Goal: Information Seeking & Learning: Learn about a topic

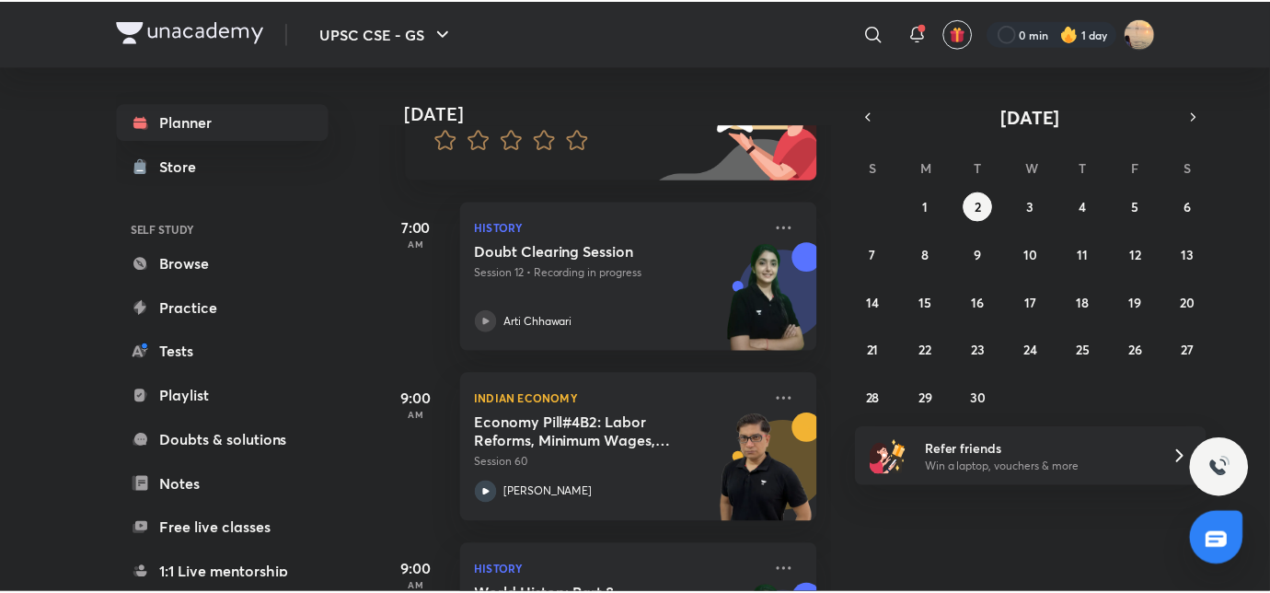
scroll to position [199, 0]
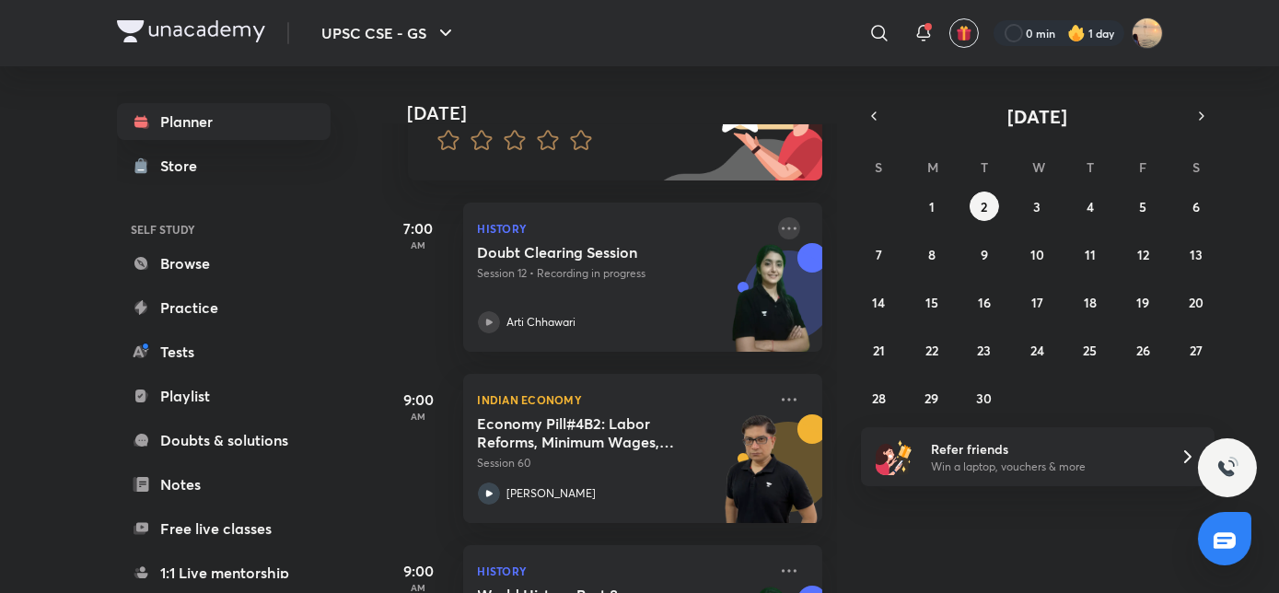
click at [781, 226] on icon at bounding box center [788, 227] width 15 height 3
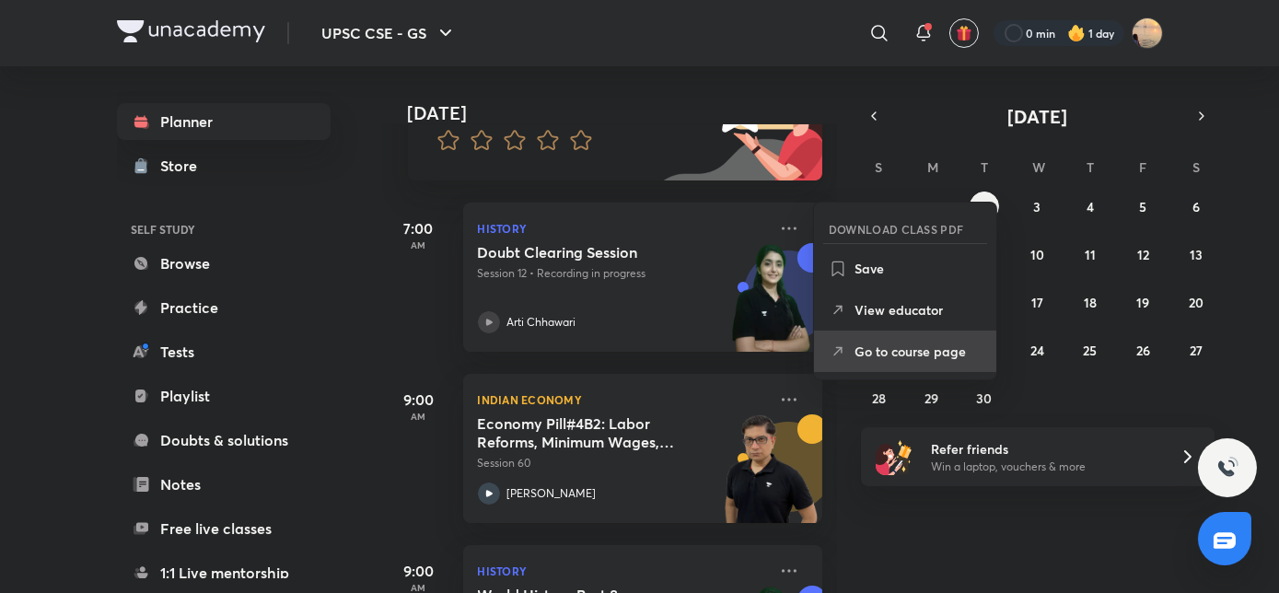
click at [854, 346] on p "Go to course page" at bounding box center [917, 350] width 127 height 19
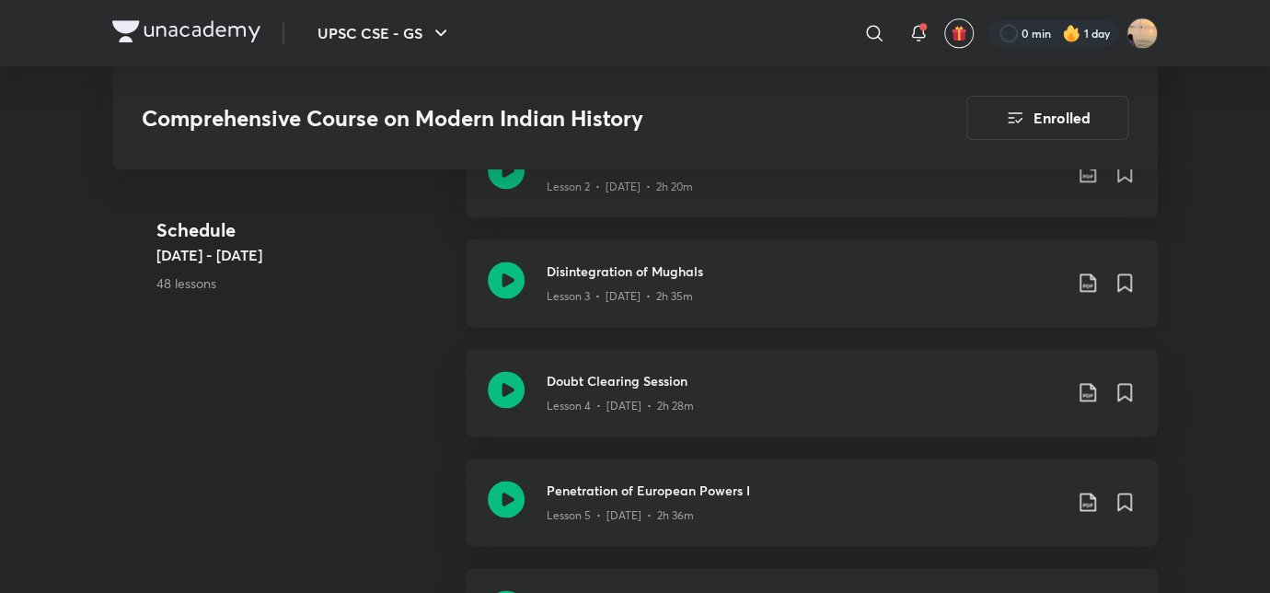
scroll to position [1141, 0]
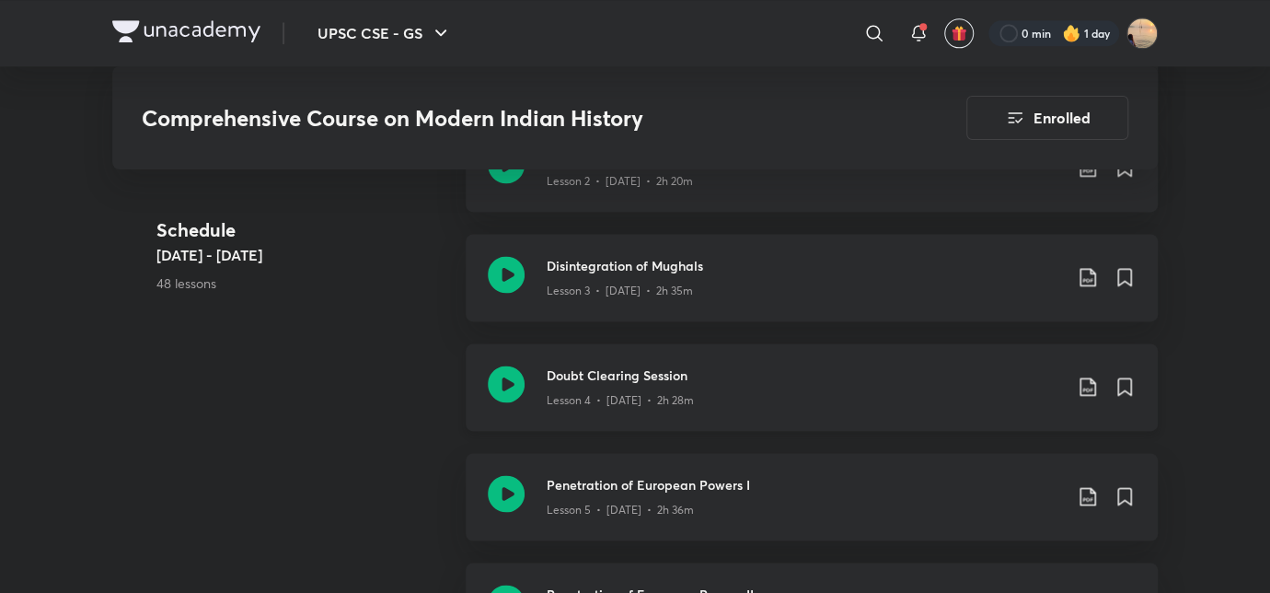
click at [640, 366] on h3 "Doubt Clearing Session" at bounding box center [804, 374] width 515 height 19
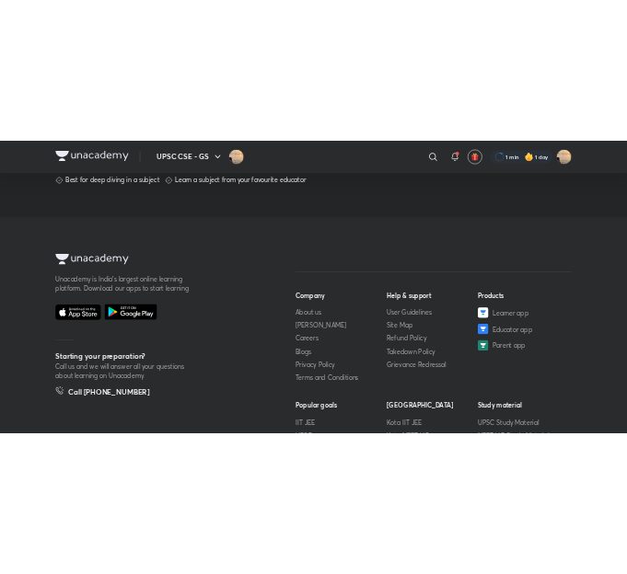
scroll to position [1086, 0]
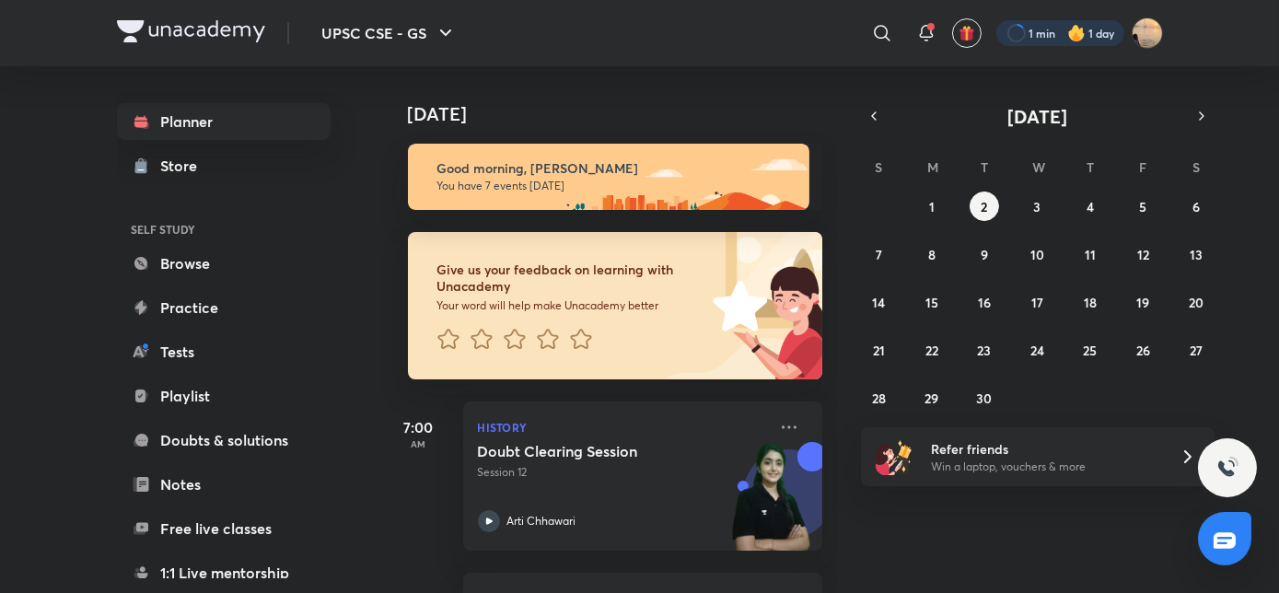
click at [1033, 29] on div at bounding box center [1060, 33] width 128 height 26
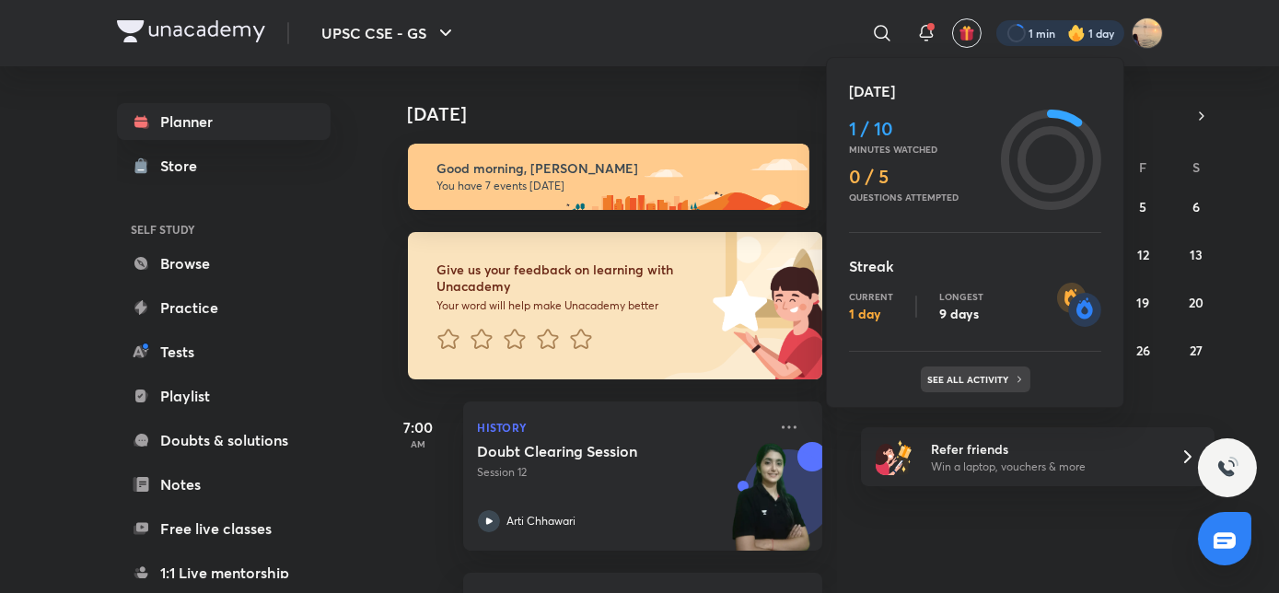
click at [985, 383] on p "See all activity" at bounding box center [971, 379] width 86 height 11
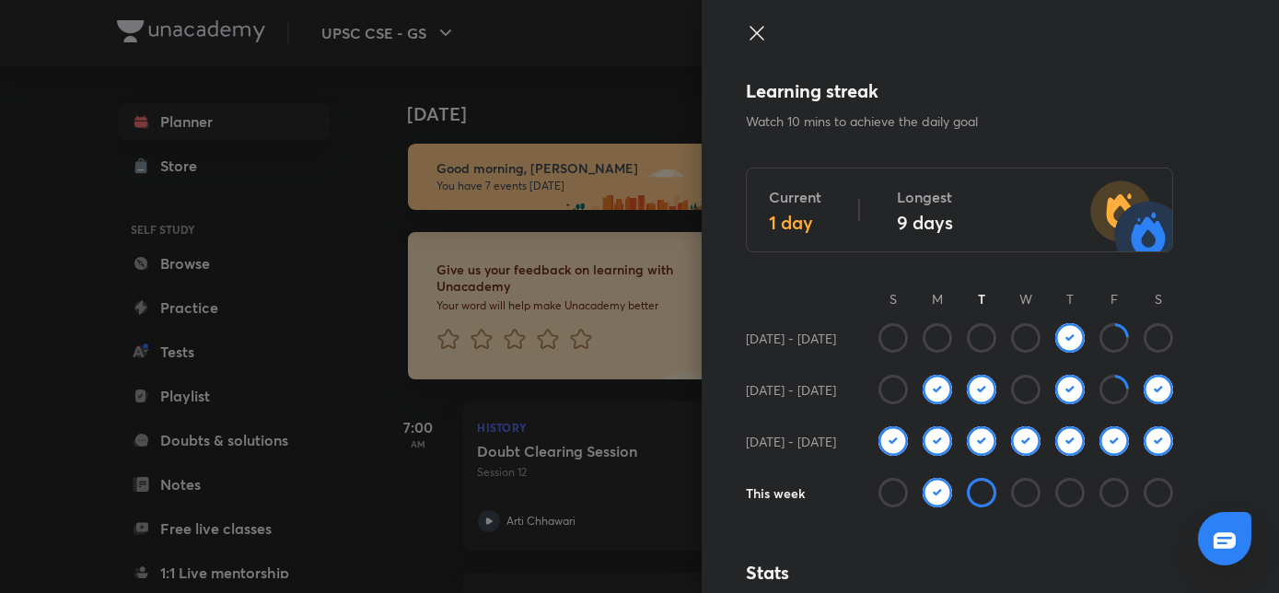
click at [922, 492] on img at bounding box center [936, 492] width 29 height 29
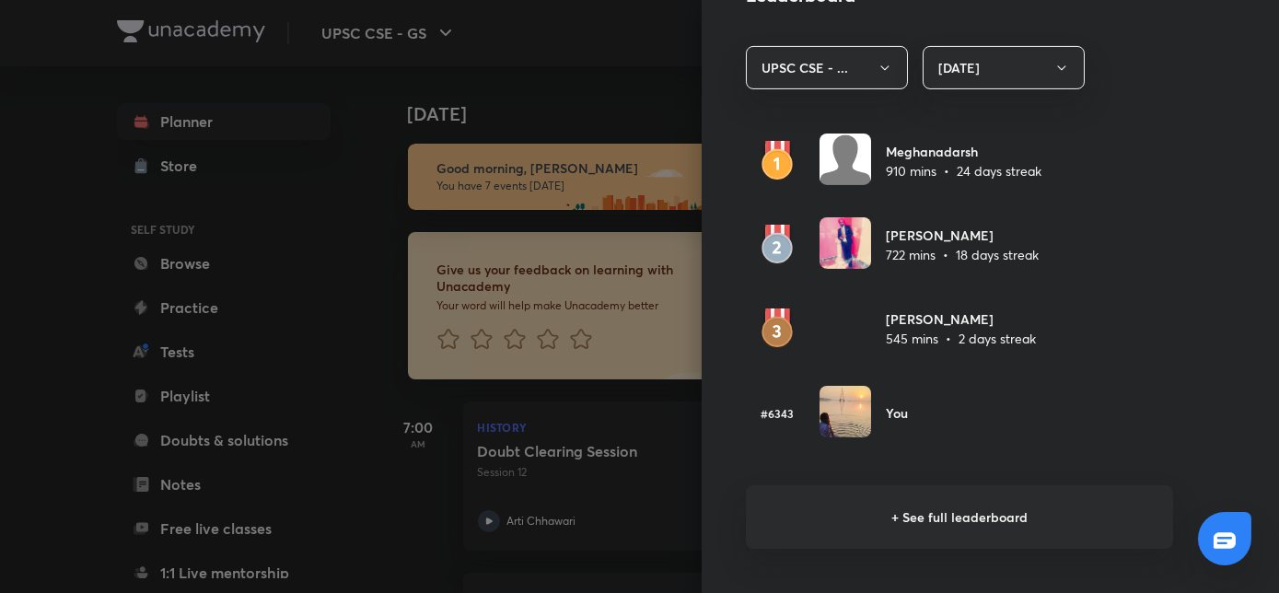
scroll to position [1080, 0]
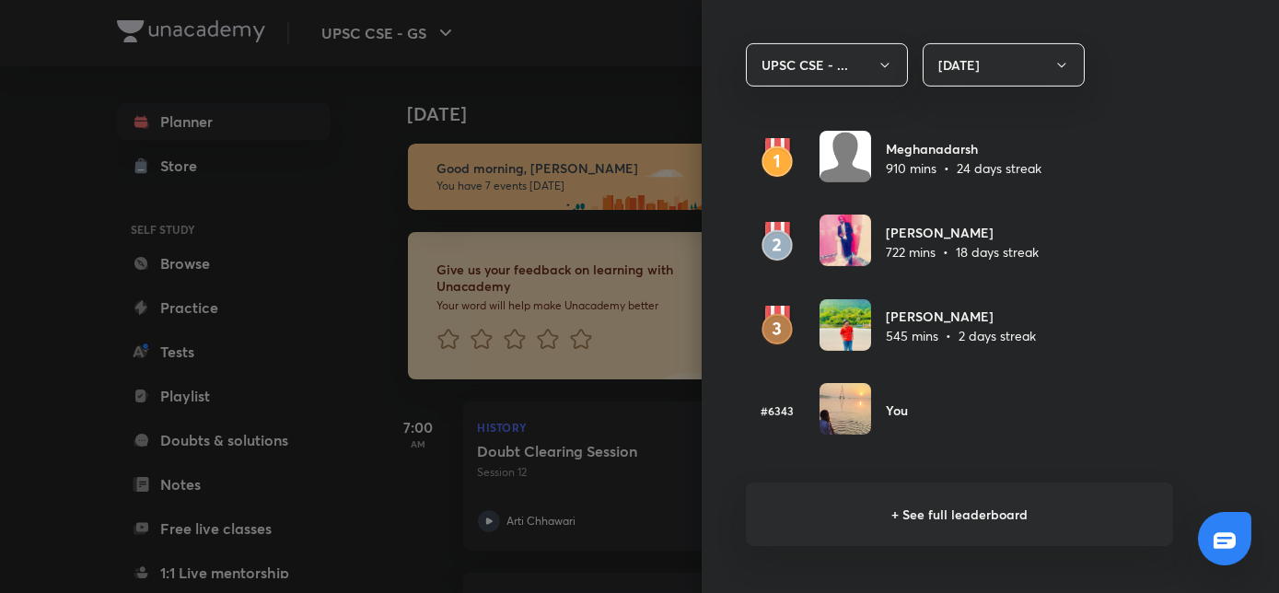
click at [893, 510] on h6 "+ See full leaderboard" at bounding box center [959, 514] width 427 height 64
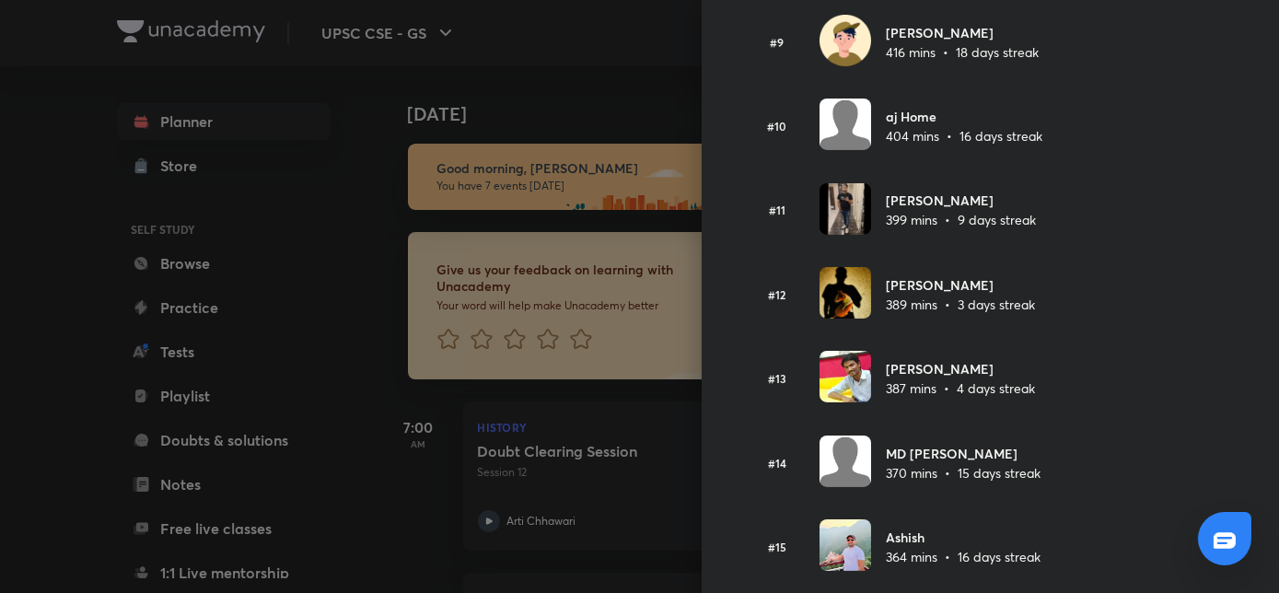
scroll to position [0, 0]
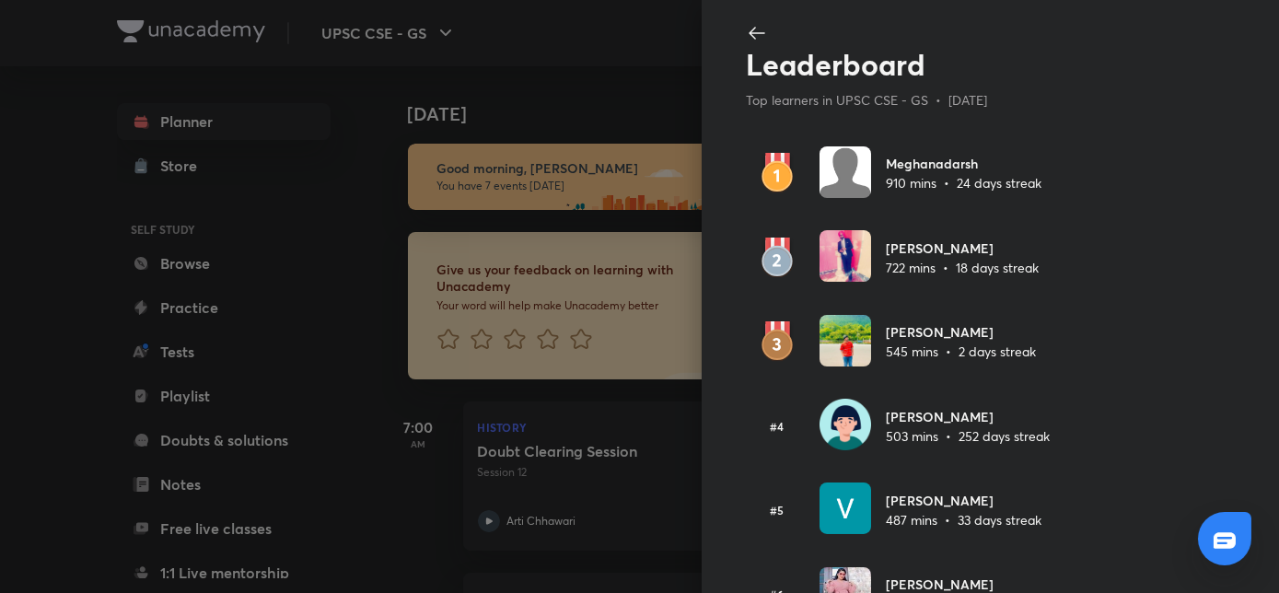
click at [746, 29] on icon at bounding box center [757, 33] width 22 height 22
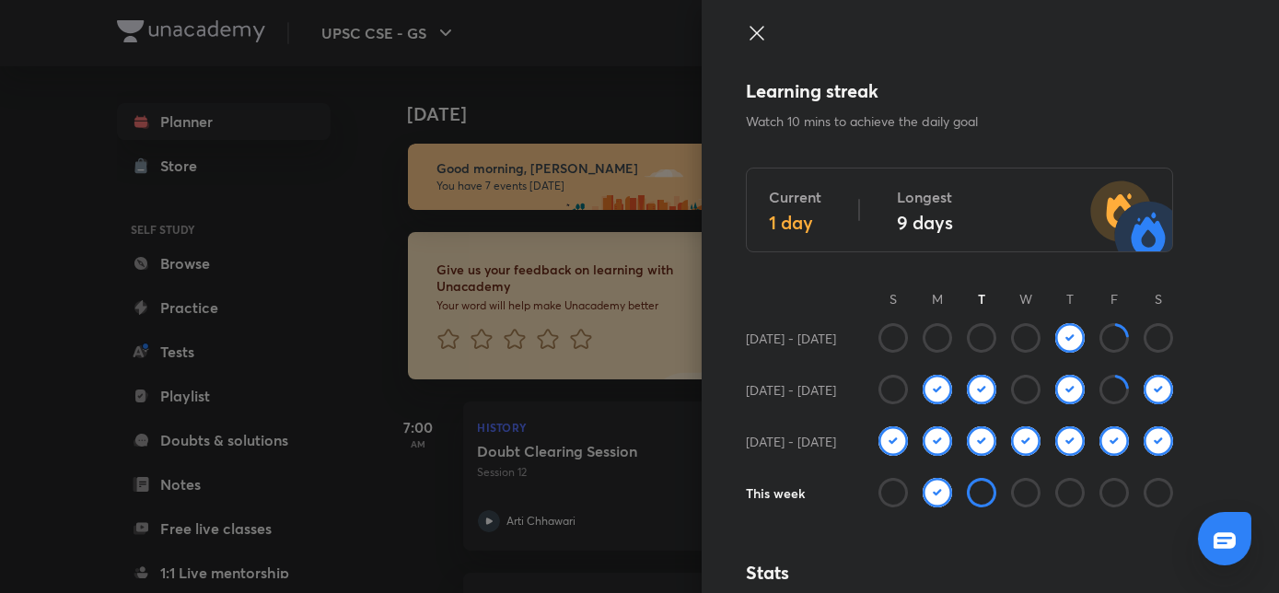
click at [925, 491] on img at bounding box center [936, 492] width 29 height 29
click at [922, 495] on img at bounding box center [936, 492] width 29 height 29
click at [971, 495] on icon at bounding box center [980, 492] width 29 height 29
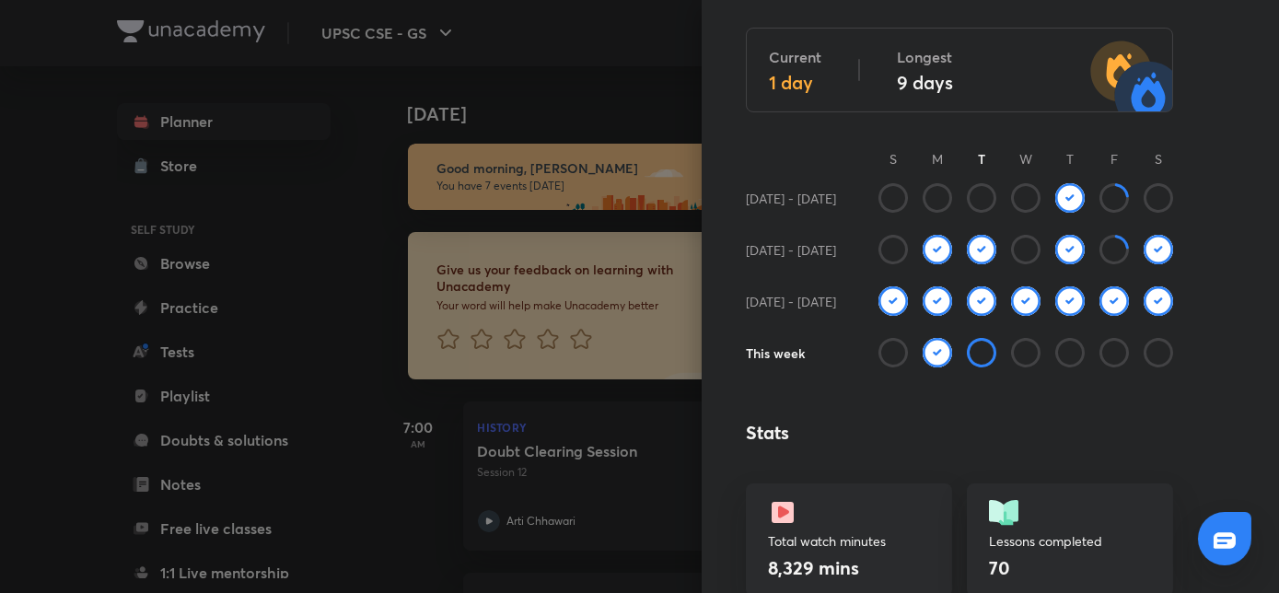
scroll to position [140, 0]
click at [622, 90] on div at bounding box center [639, 296] width 1279 height 593
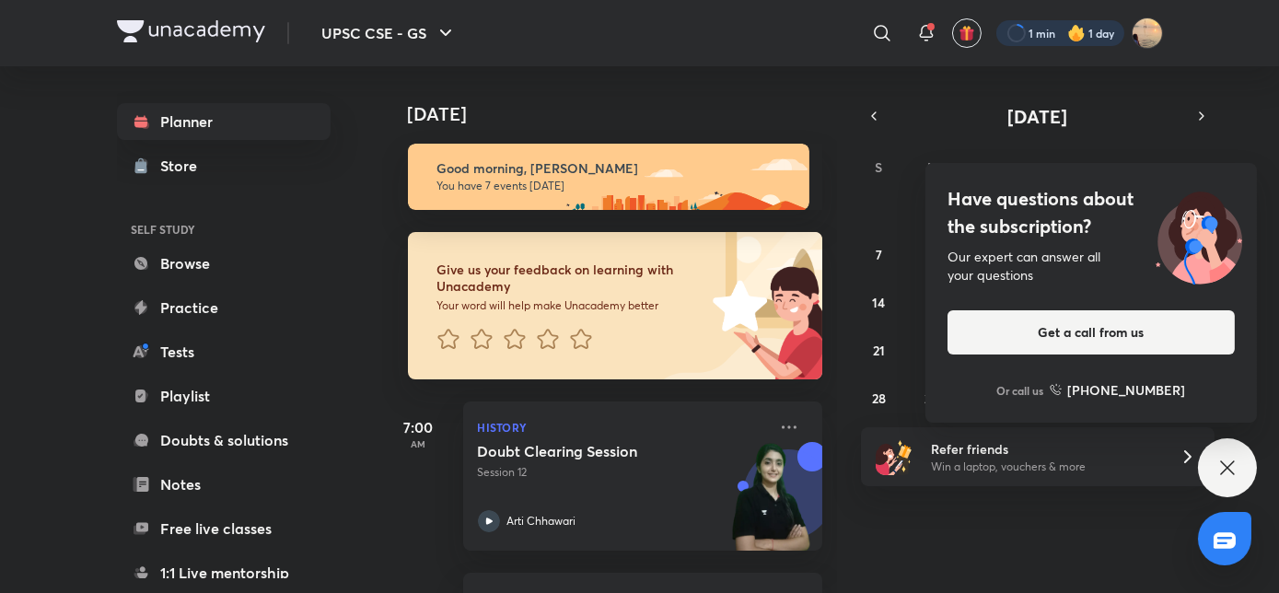
click at [1099, 30] on div at bounding box center [1060, 33] width 128 height 26
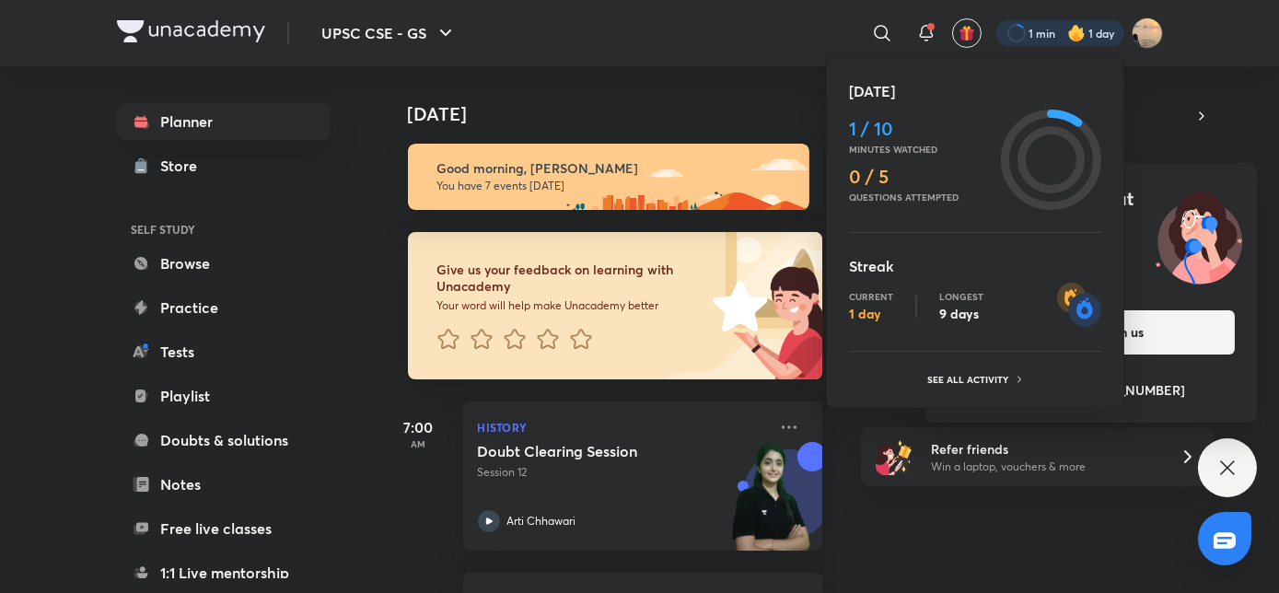
click at [1153, 37] on div at bounding box center [639, 296] width 1279 height 593
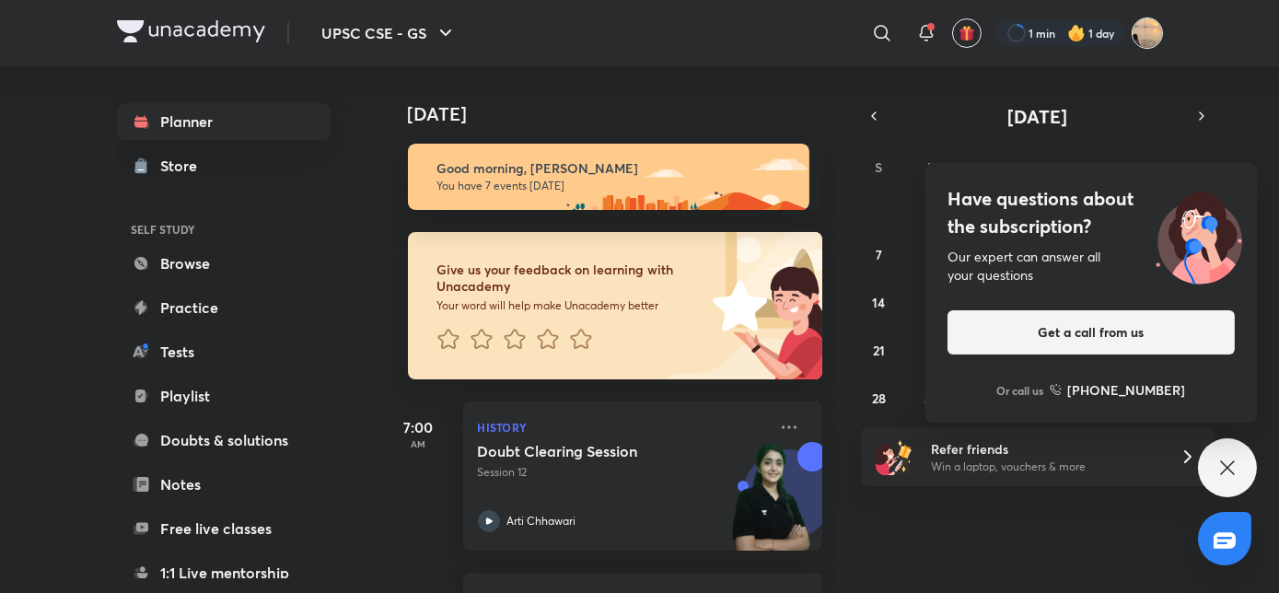
click at [1151, 36] on img at bounding box center [1146, 32] width 31 height 31
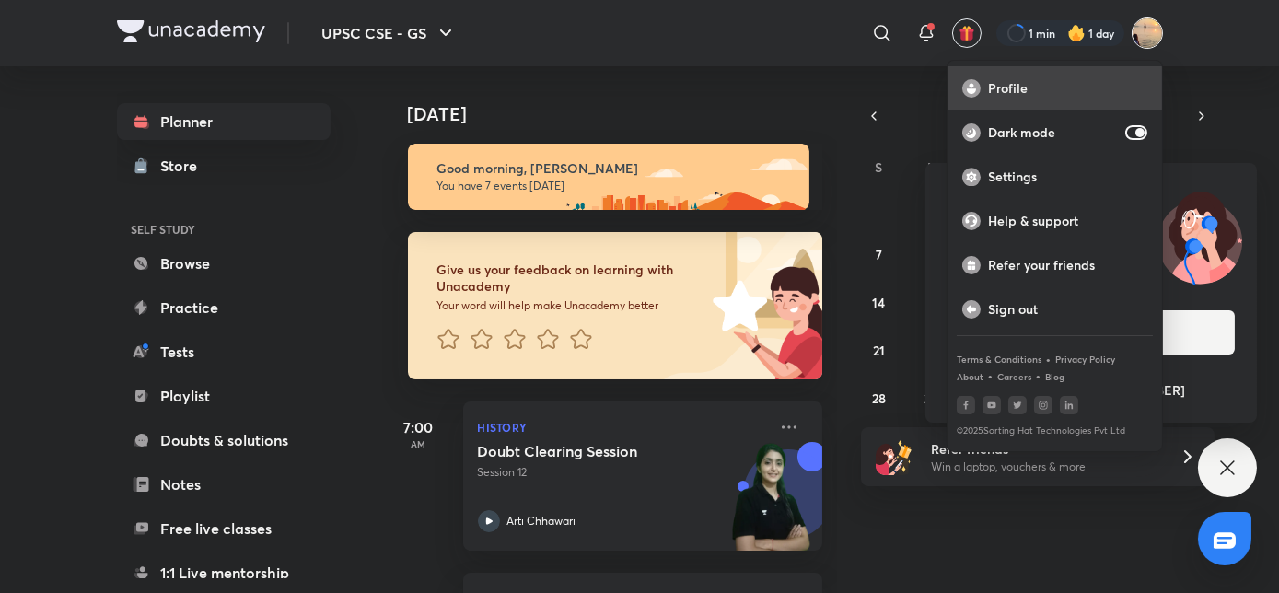
click at [1052, 81] on p "Profile" at bounding box center [1067, 88] width 159 height 17
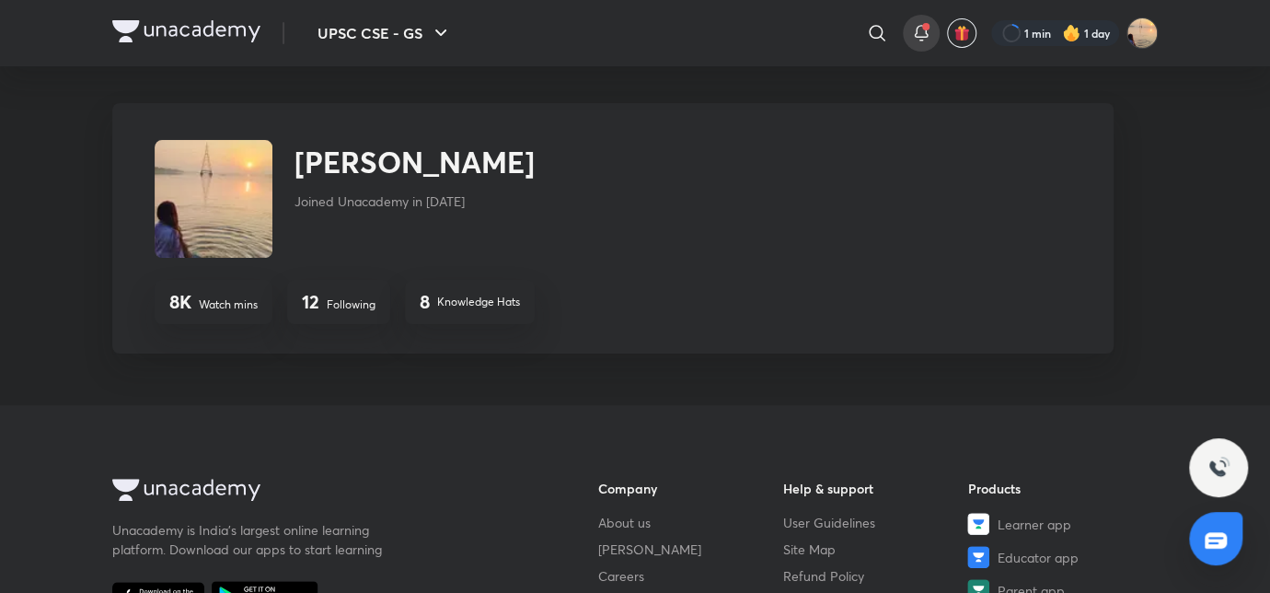
click at [925, 31] on icon at bounding box center [921, 33] width 22 height 22
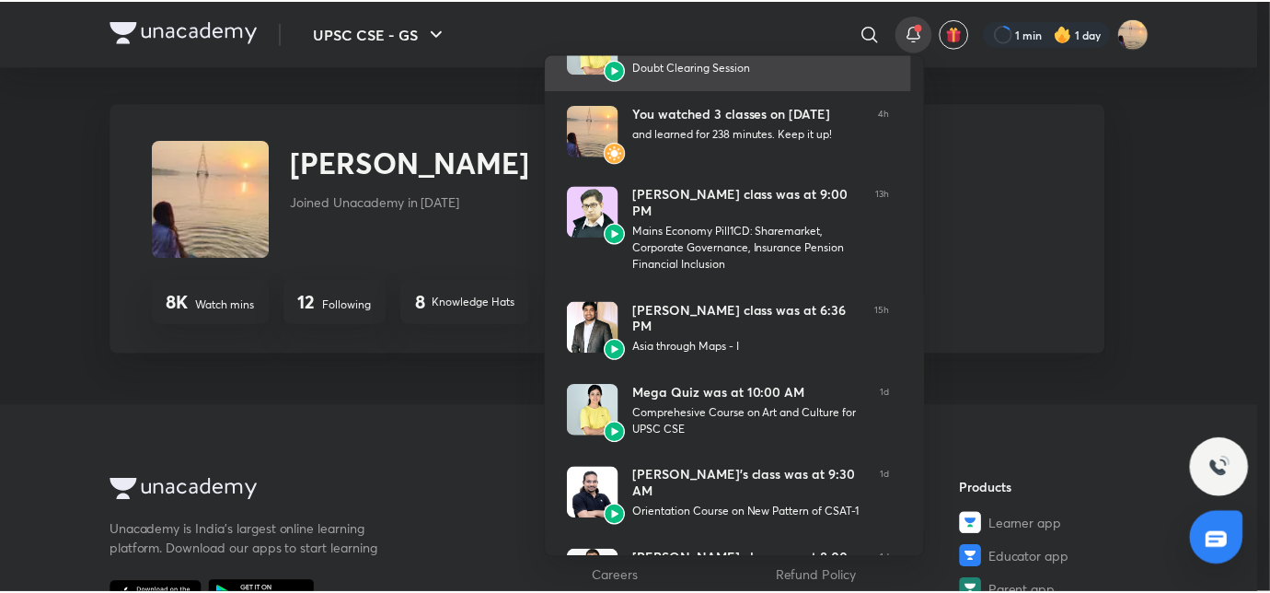
scroll to position [233, 0]
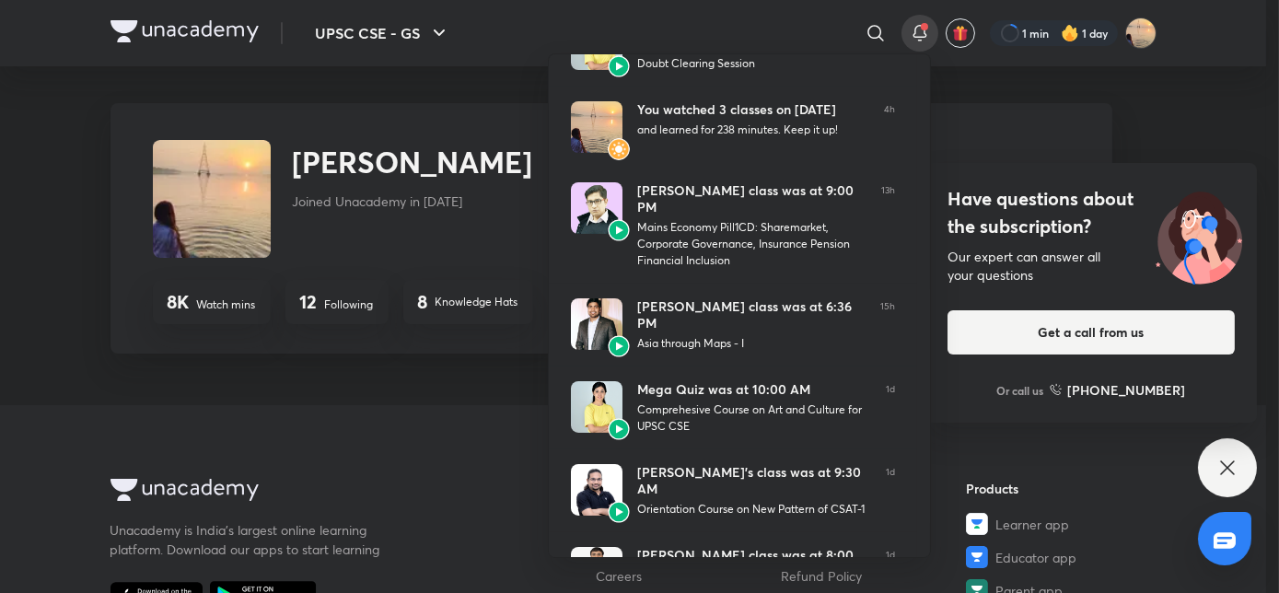
click at [386, 368] on div at bounding box center [639, 296] width 1279 height 593
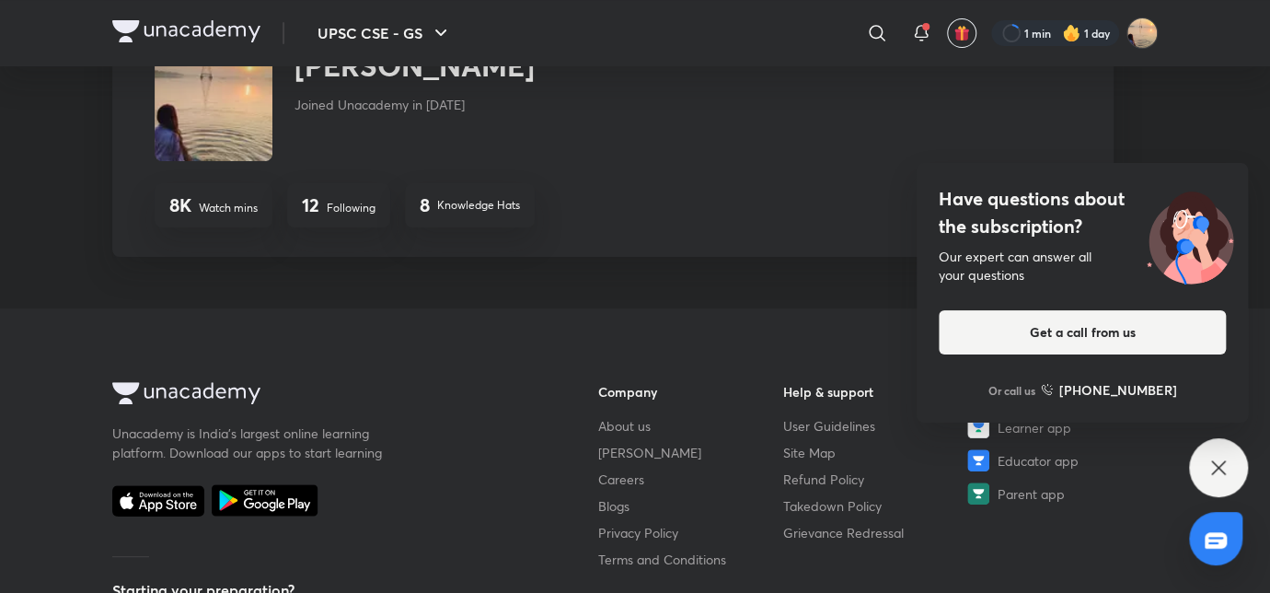
scroll to position [0, 0]
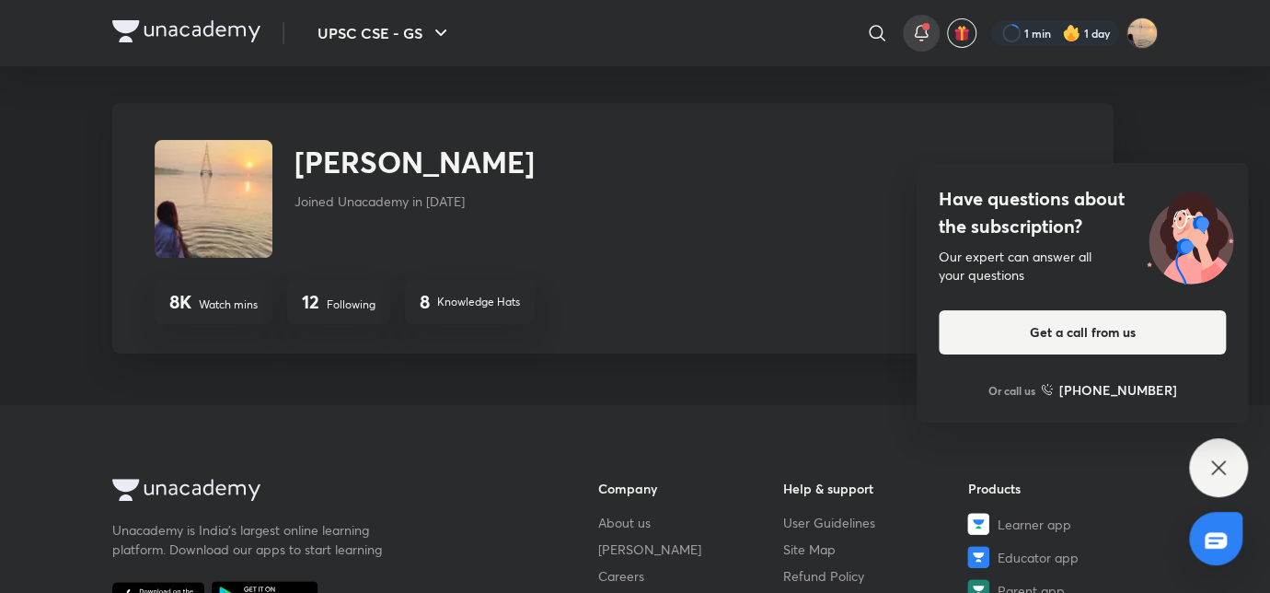
click at [920, 31] on icon at bounding box center [921, 33] width 22 height 22
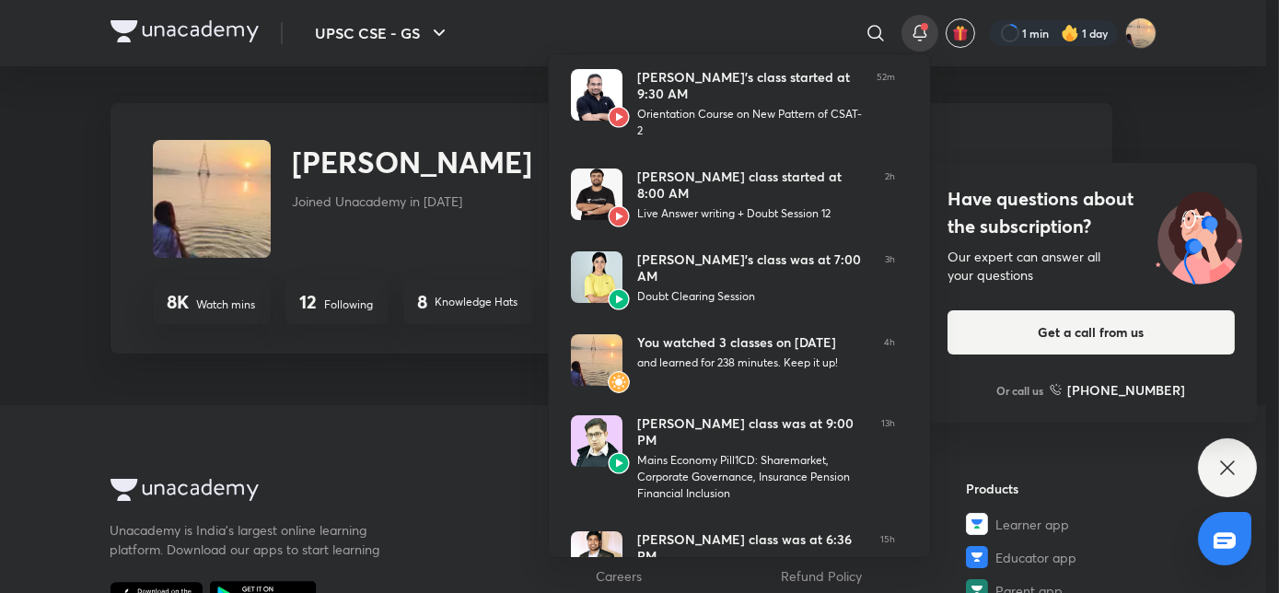
click at [292, 385] on div at bounding box center [639, 296] width 1279 height 593
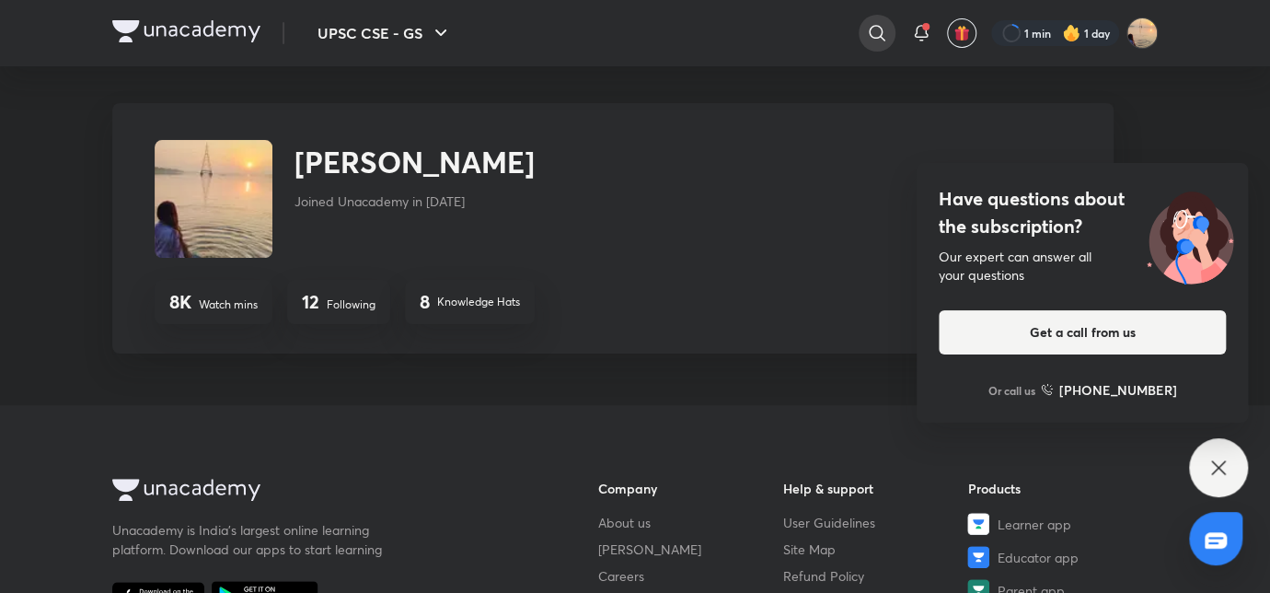
click at [878, 31] on icon at bounding box center [877, 33] width 22 height 22
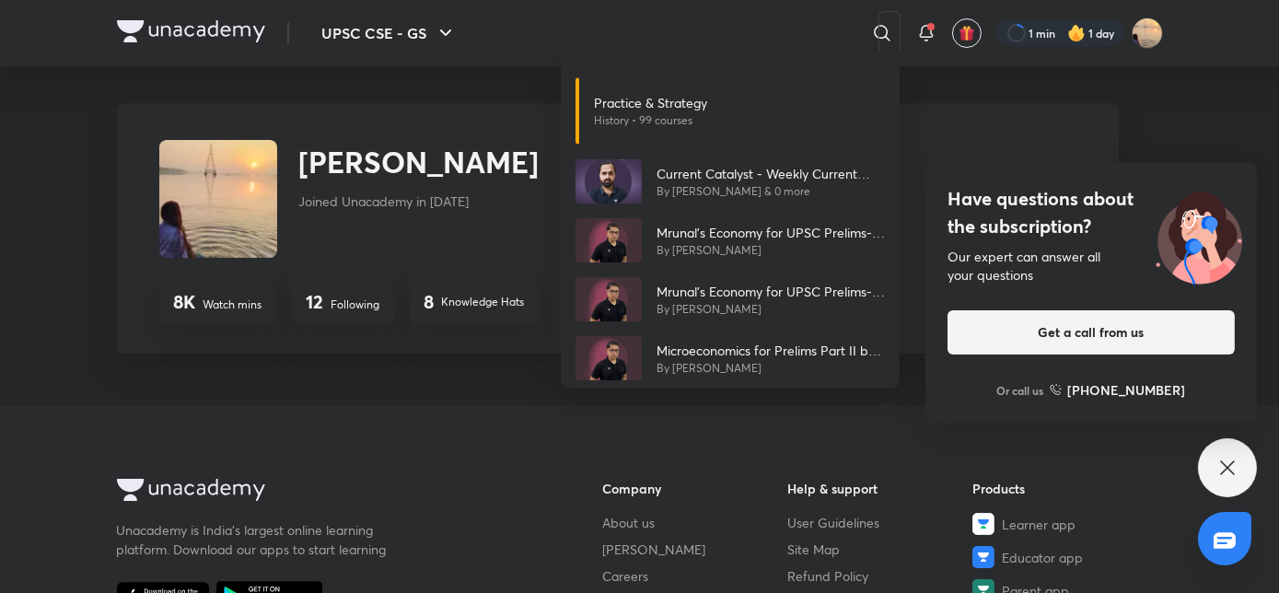
click at [321, 427] on div "Practice & Strategy History • 99 courses Current Catalyst - Weekly Current Affa…" at bounding box center [639, 296] width 1279 height 593
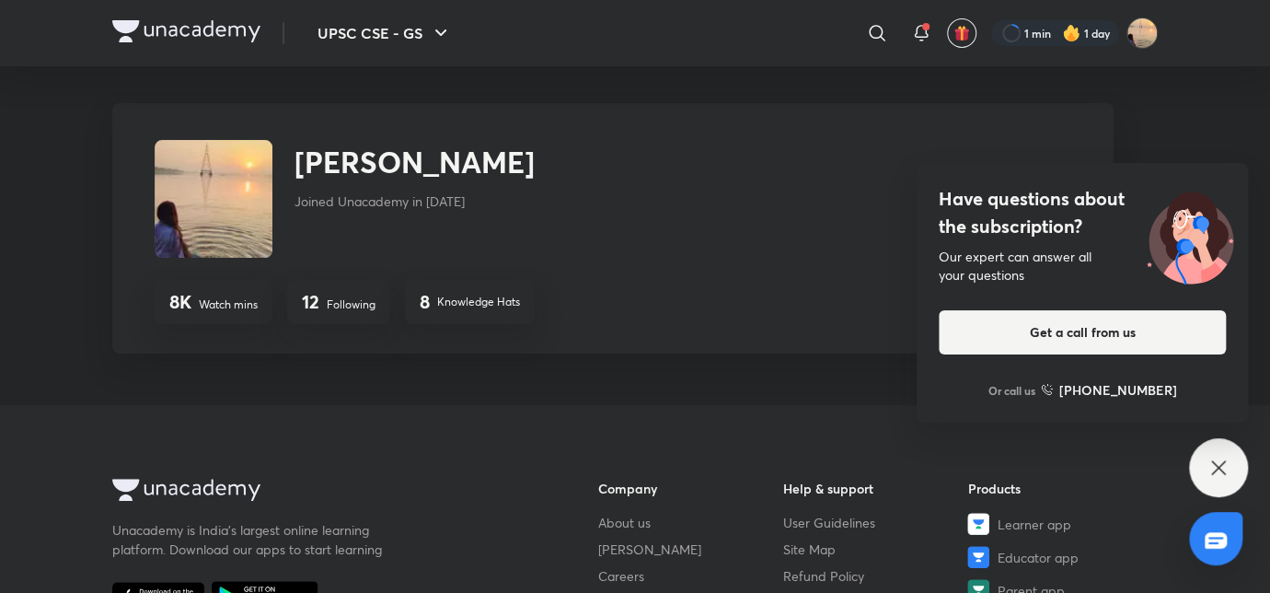
click at [197, 34] on img at bounding box center [186, 31] width 148 height 22
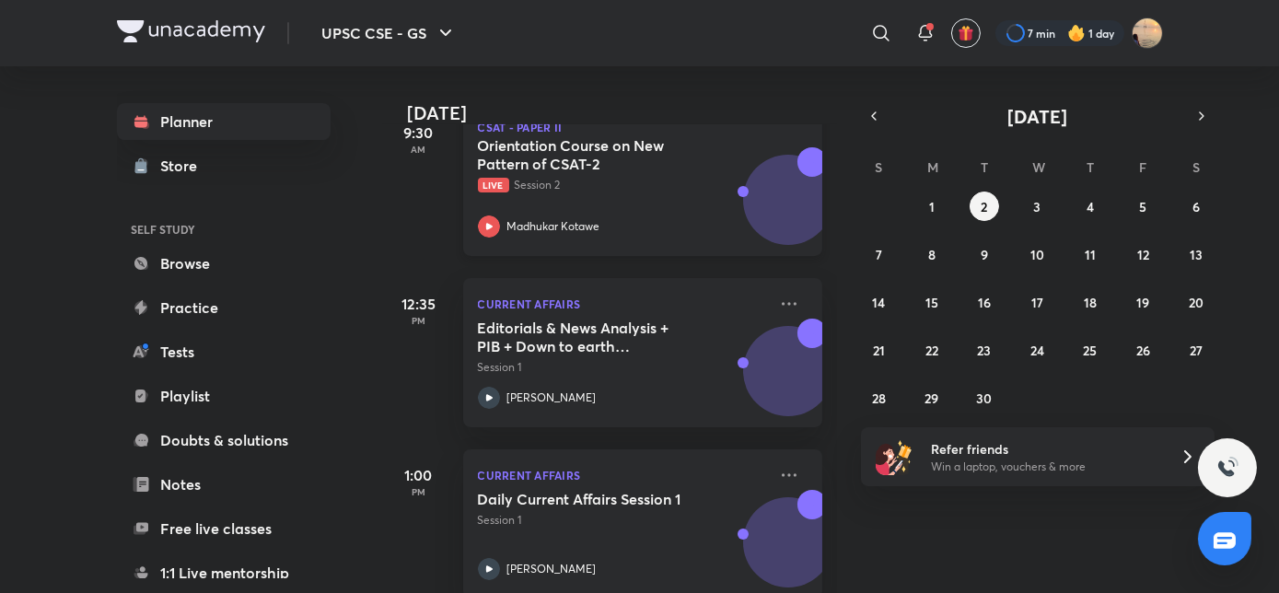
scroll to position [812, 0]
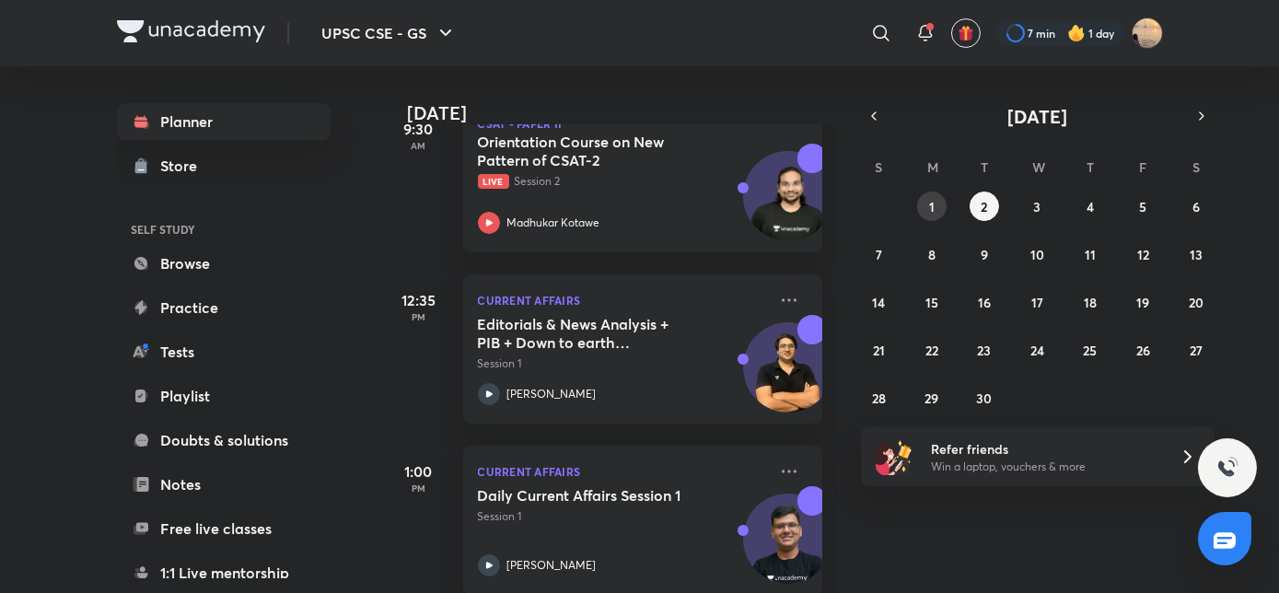
click at [933, 201] on button "1" at bounding box center [931, 205] width 29 height 29
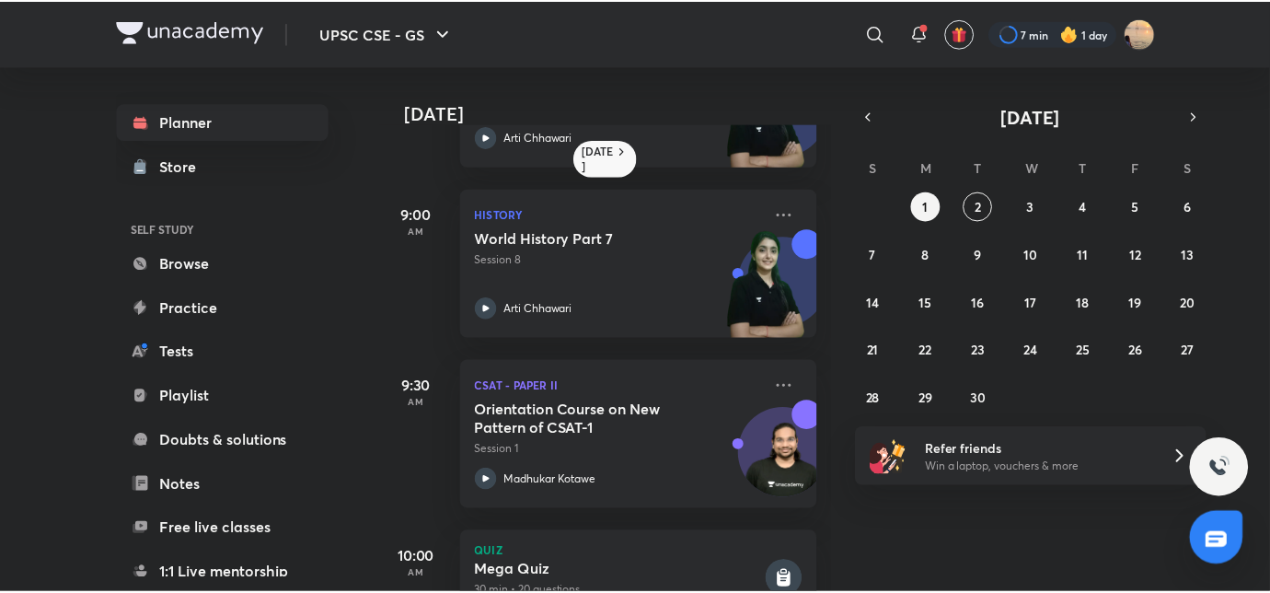
scroll to position [135, 0]
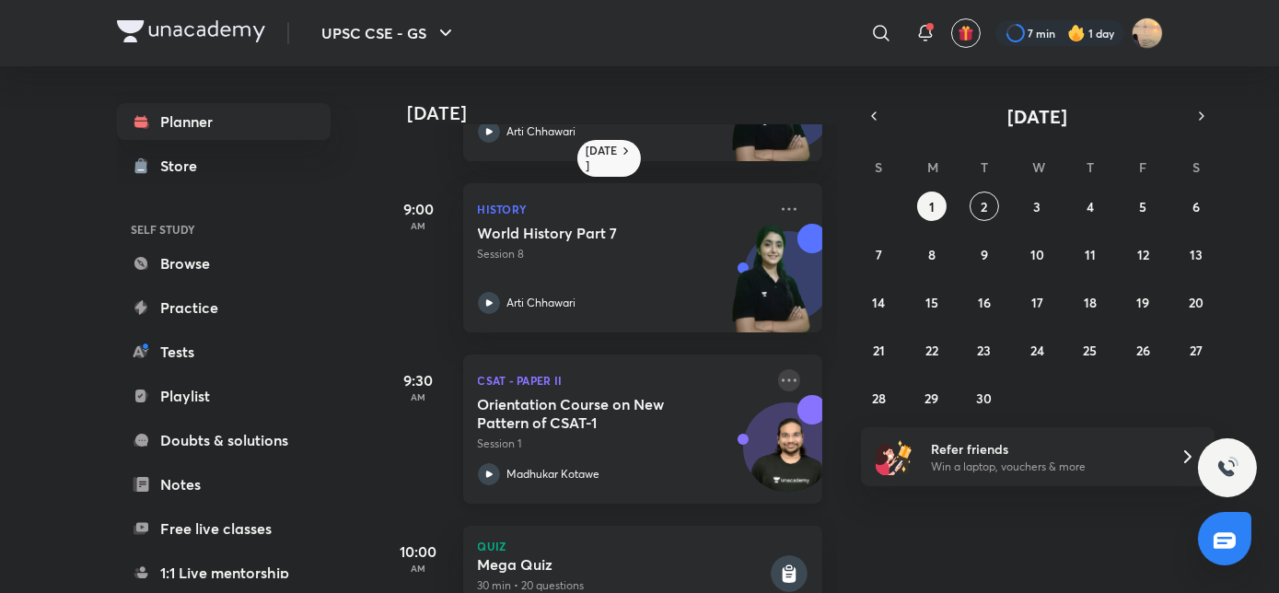
click at [781, 370] on icon at bounding box center [789, 380] width 22 height 22
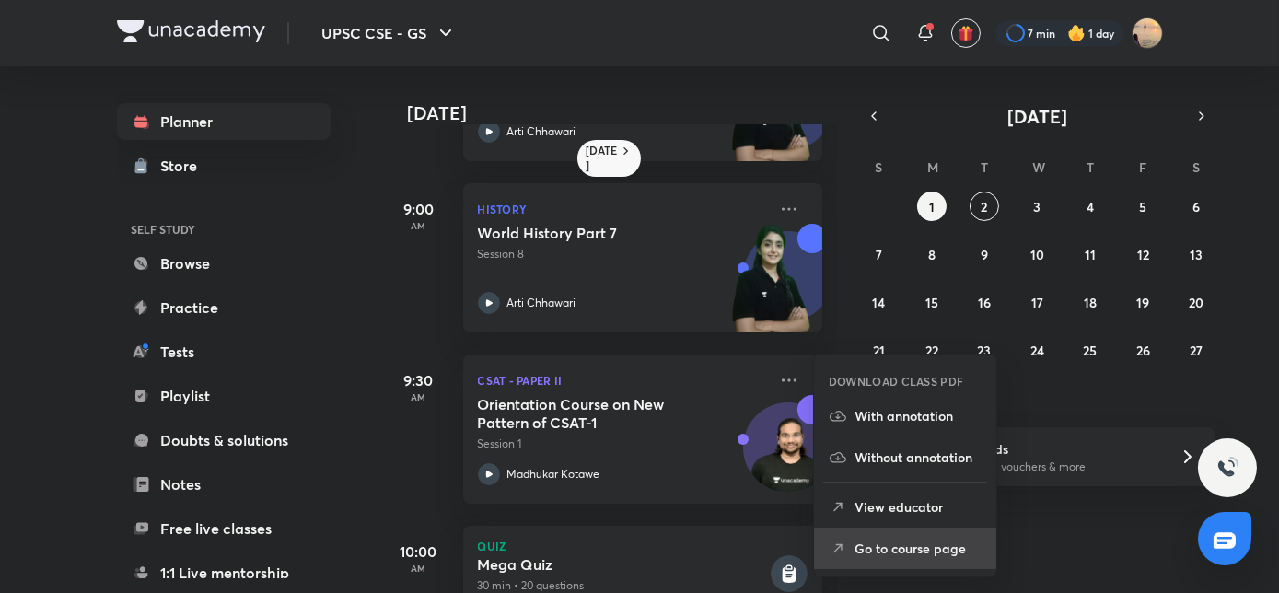
click at [865, 538] on li "Go to course page" at bounding box center [905, 547] width 182 height 41
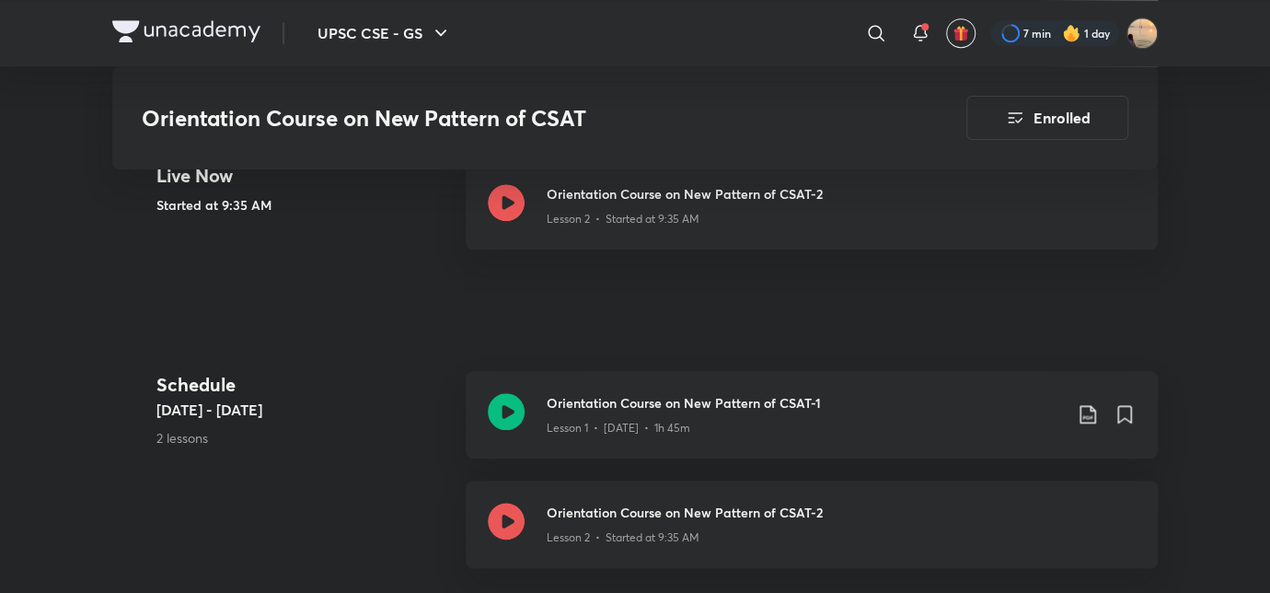
scroll to position [804, 0]
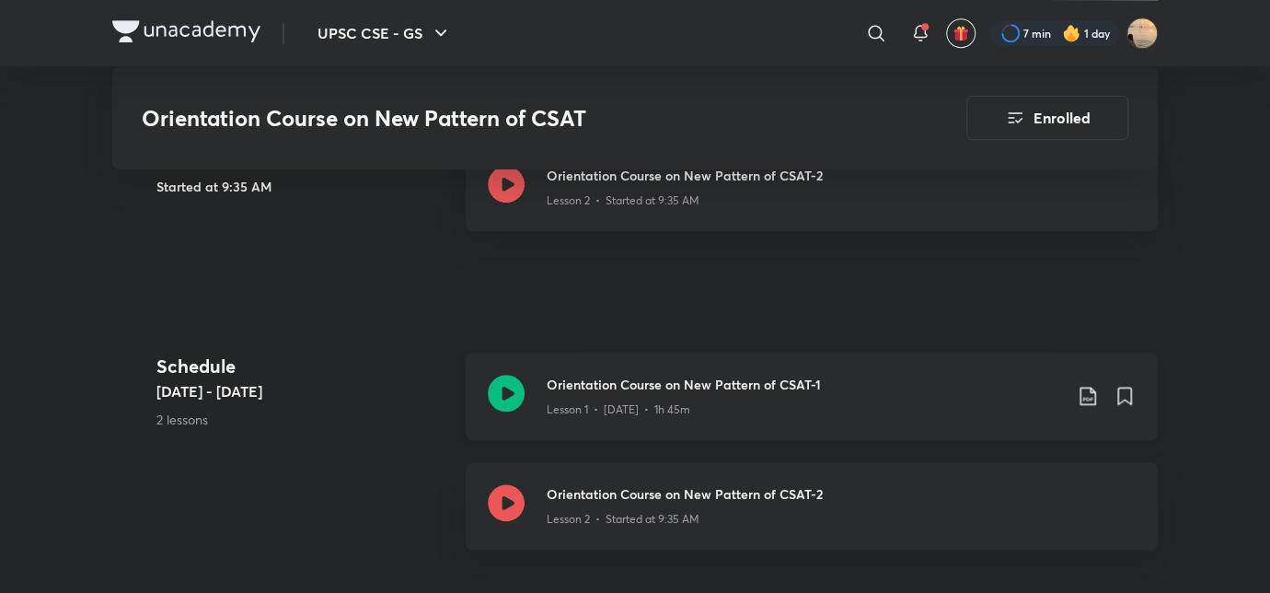
click at [696, 380] on h3 "Orientation Course on New Pattern of CSAT-1" at bounding box center [804, 384] width 515 height 19
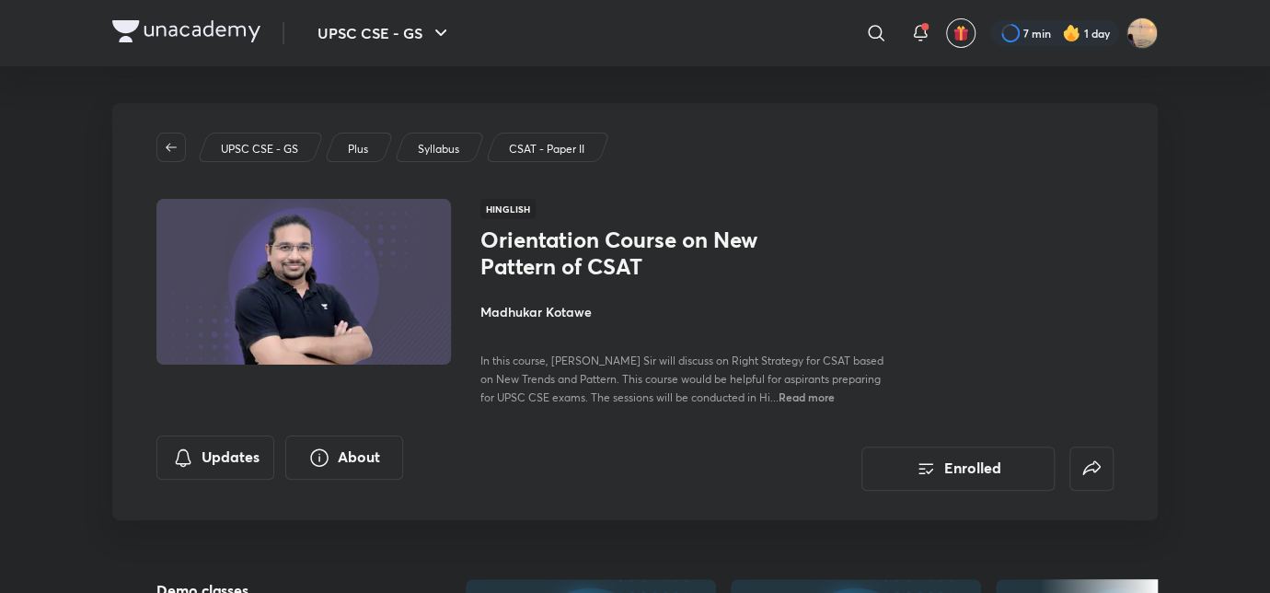
click at [156, 30] on img at bounding box center [186, 31] width 148 height 22
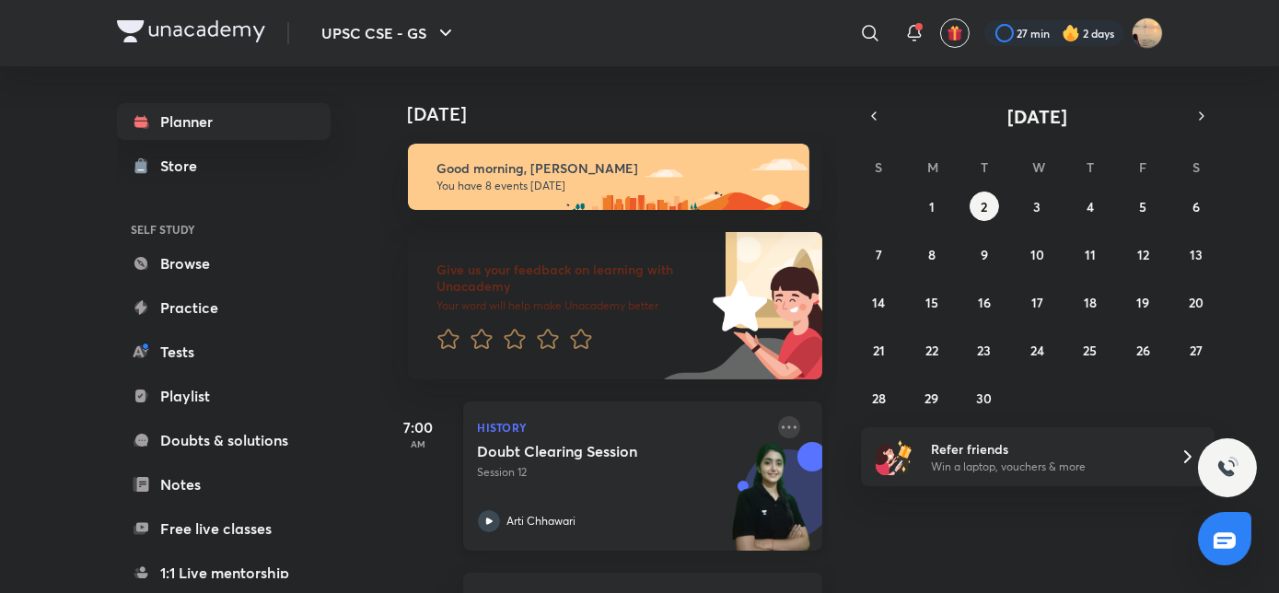
click at [778, 433] on icon at bounding box center [789, 427] width 22 height 22
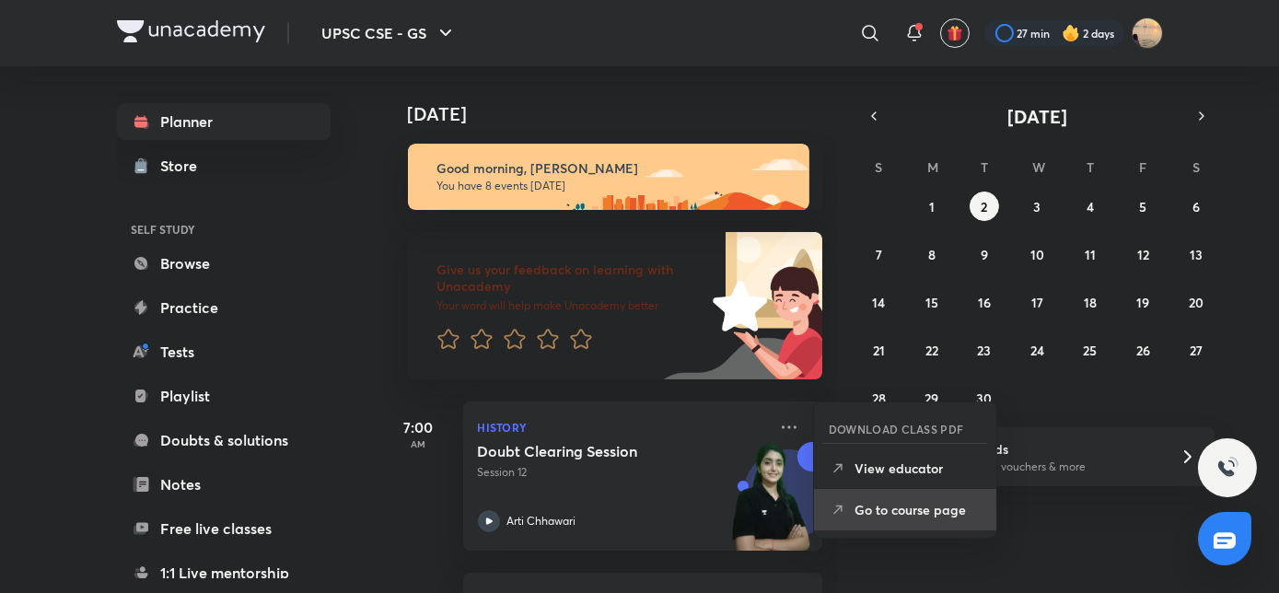
click at [863, 501] on p "Go to course page" at bounding box center [917, 509] width 127 height 19
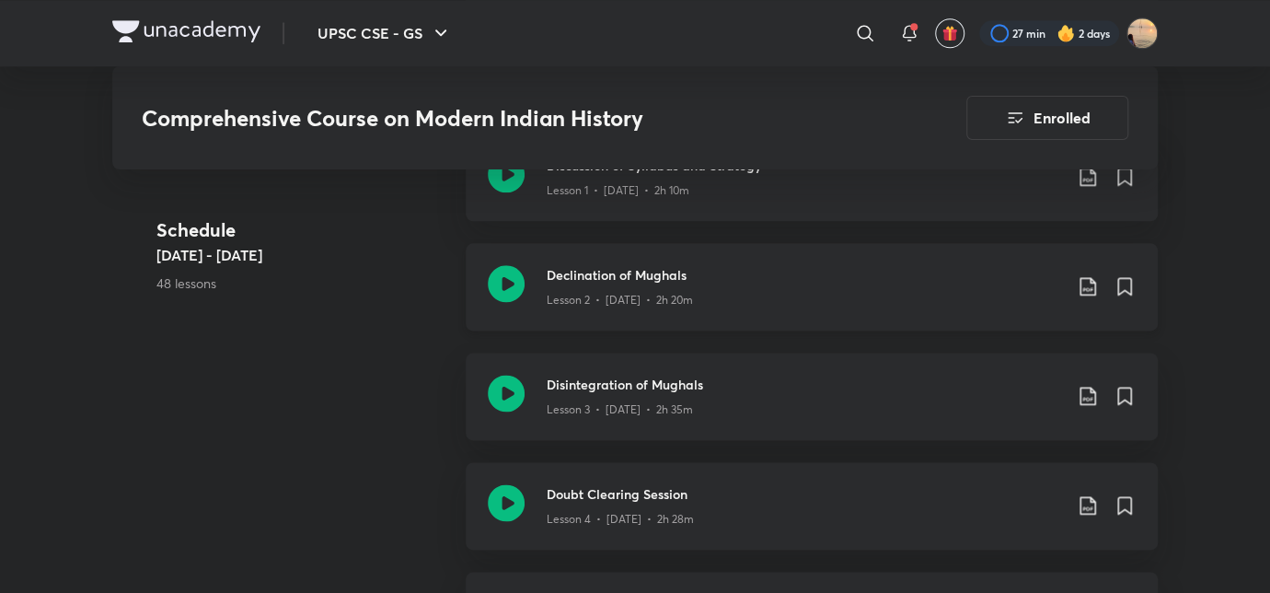
scroll to position [1117, 0]
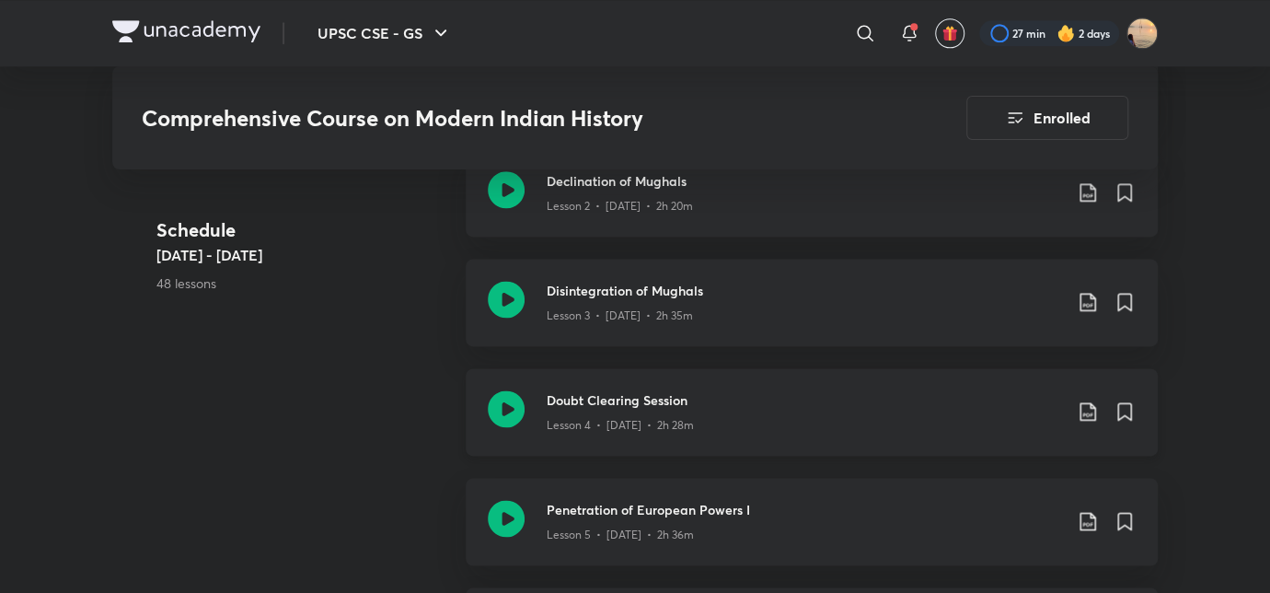
click at [1085, 417] on icon at bounding box center [1088, 411] width 22 height 22
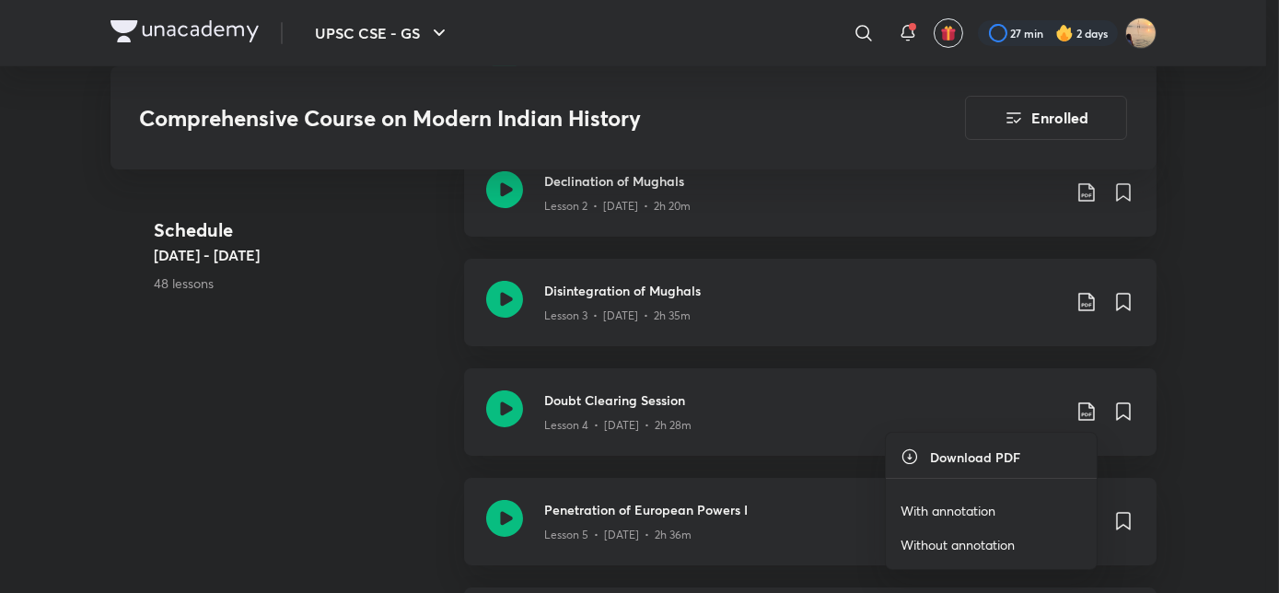
click at [930, 503] on p "With annotation" at bounding box center [947, 510] width 95 height 19
